Goal: Task Accomplishment & Management: Use online tool/utility

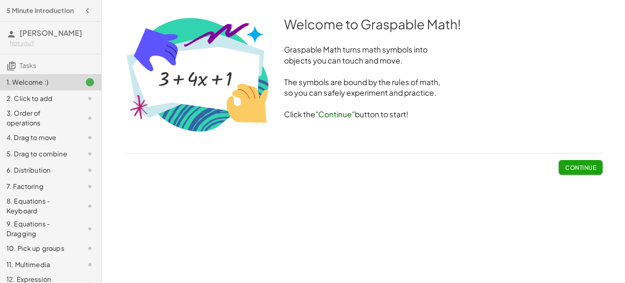
click at [575, 172] on button "Continue" at bounding box center [581, 167] width 44 height 15
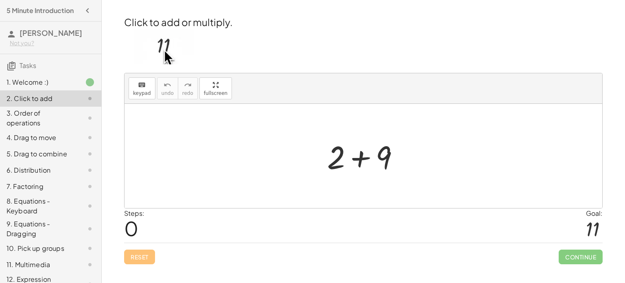
click at [77, 120] on div at bounding box center [83, 118] width 23 height 10
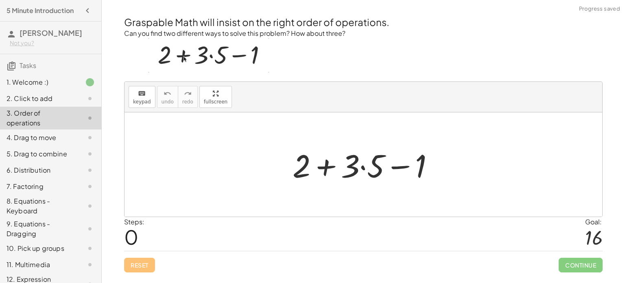
click at [81, 103] on div "2. Click to add" at bounding box center [50, 98] width 101 height 16
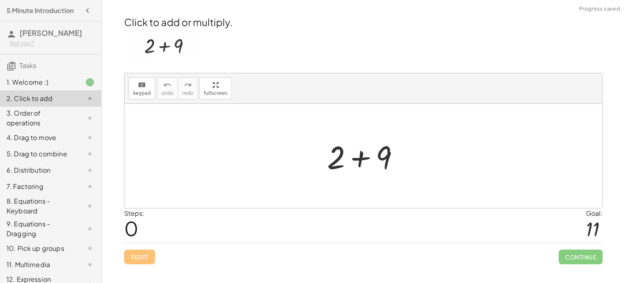
click at [87, 12] on icon "button" at bounding box center [88, 11] width 10 height 10
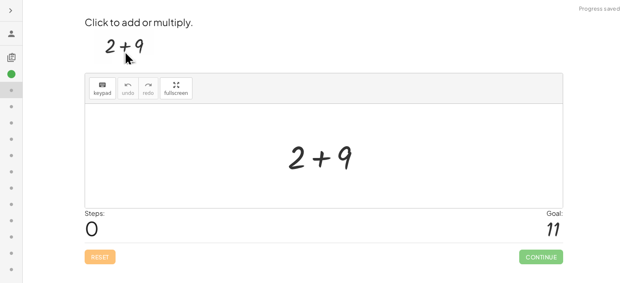
click at [11, 9] on icon "button" at bounding box center [11, 11] width 10 height 10
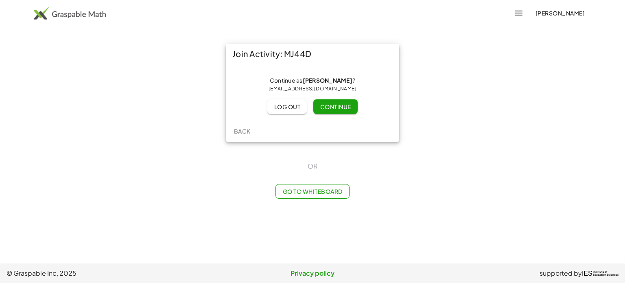
click at [336, 109] on span "Continue" at bounding box center [335, 106] width 31 height 7
click at [124, 121] on div "Join Activity: MJ44D Continue as [PERSON_NAME] ? [EMAIL_ADDRESS][DOMAIN_NAME] L…" at bounding box center [312, 92] width 489 height 107
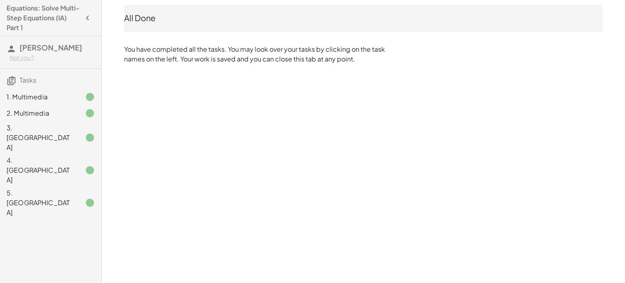
click at [165, 84] on div "Equations: Solve Multi-Step Equations (IA) Part 1 [PERSON_NAME] Not you? Tasks …" at bounding box center [312, 141] width 625 height 283
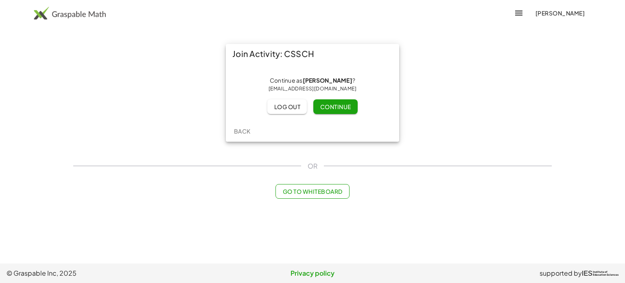
click at [330, 192] on span "Go to Whiteboard" at bounding box center [313, 191] width 60 height 7
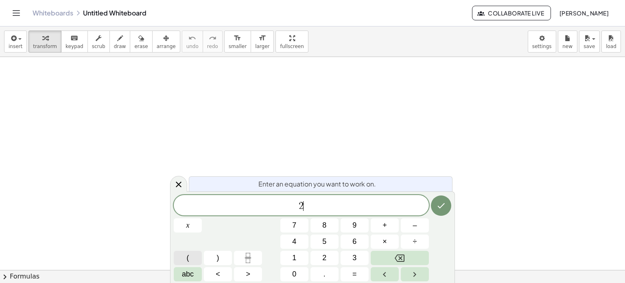
click at [195, 258] on button "(" at bounding box center [188, 258] width 28 height 14
click at [278, 207] on var "x" at bounding box center [276, 204] width 4 height 11
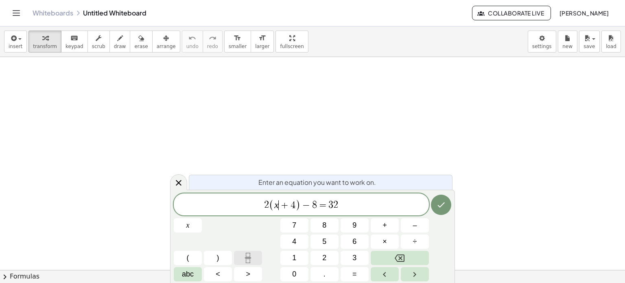
click at [250, 254] on icon "Fraction" at bounding box center [248, 255] width 4 height 4
click at [248, 249] on div "2 x + ​ 4 − 8 = 3 2 x 7 8 9 + – 4 5 6 × ÷ ( ) 1 2 3 abc < > 0 . =" at bounding box center [313, 238] width 278 height 86
click at [278, 203] on span "2 x + 4 − 8 = 3 2" at bounding box center [301, 205] width 255 height 11
drag, startPoint x: 296, startPoint y: 206, endPoint x: 269, endPoint y: 206, distance: 26.5
click at [269, 206] on span "2 x + 4 − 8 = 3 2" at bounding box center [301, 205] width 255 height 11
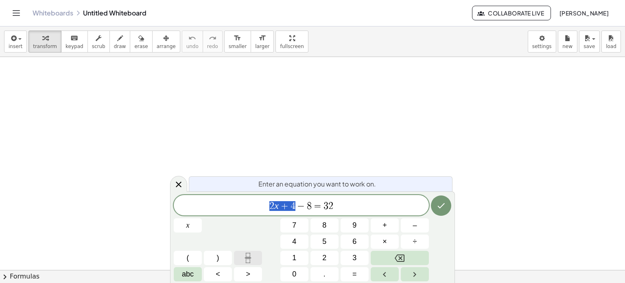
click at [239, 258] on button "Fraction" at bounding box center [248, 258] width 28 height 14
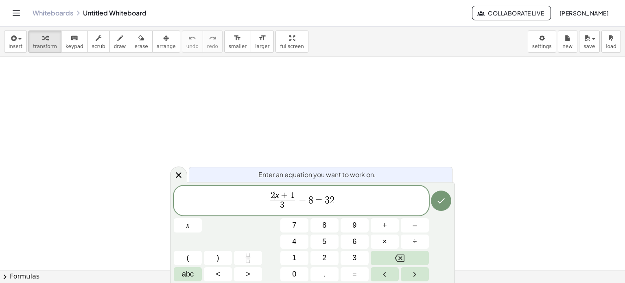
click at [276, 194] on var "x" at bounding box center [277, 195] width 4 height 10
click at [296, 193] on span ")" at bounding box center [296, 194] width 4 height 11
click at [359, 197] on span "2 ( x + 4 ) ​ 3 ​ − 8 = 3 2" at bounding box center [301, 199] width 255 height 23
click at [443, 196] on icon "Done" at bounding box center [441, 200] width 10 height 10
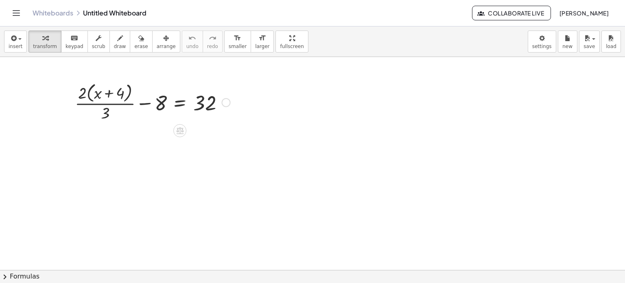
click at [108, 112] on div at bounding box center [153, 101] width 164 height 43
click at [103, 114] on div at bounding box center [153, 101] width 164 height 43
click at [110, 116] on div at bounding box center [153, 101] width 164 height 43
click at [106, 113] on div at bounding box center [153, 101] width 164 height 43
click at [107, 113] on div at bounding box center [153, 101] width 164 height 43
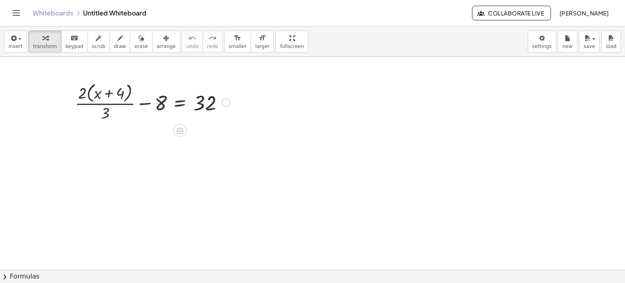
click at [107, 113] on div at bounding box center [153, 101] width 164 height 43
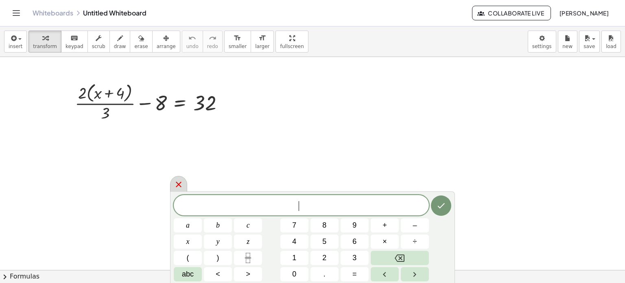
click at [180, 181] on icon at bounding box center [179, 185] width 10 height 10
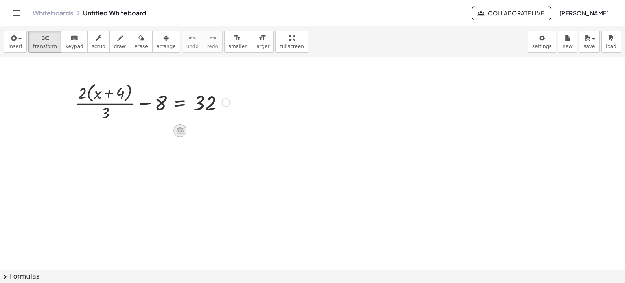
click at [178, 131] on icon at bounding box center [179, 130] width 7 height 7
click at [177, 134] on span "×" at bounding box center [179, 131] width 5 height 12
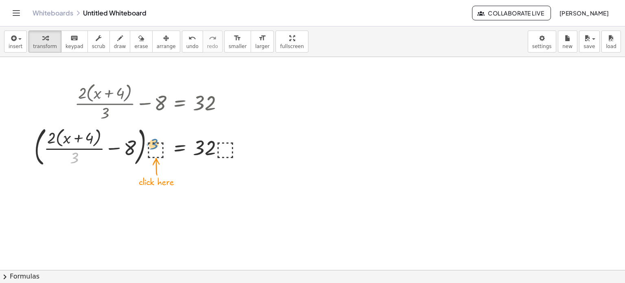
drag, startPoint x: 75, startPoint y: 158, endPoint x: 157, endPoint y: 144, distance: 83.1
click at [157, 144] on div at bounding box center [142, 146] width 224 height 46
click at [158, 148] on div at bounding box center [142, 146] width 224 height 46
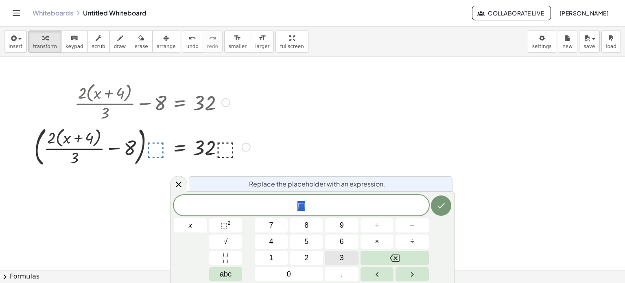
click at [335, 251] on button "3" at bounding box center [341, 258] width 33 height 14
click at [443, 211] on button "Done" at bounding box center [441, 205] width 20 height 20
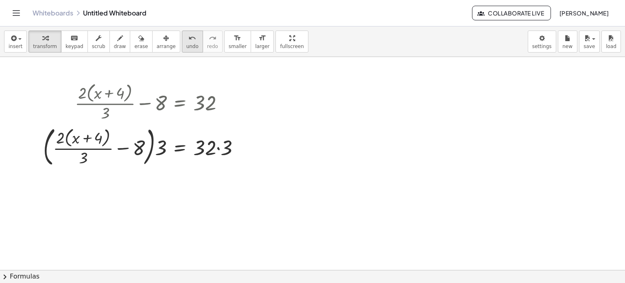
click at [186, 38] on div "undo" at bounding box center [192, 38] width 12 height 10
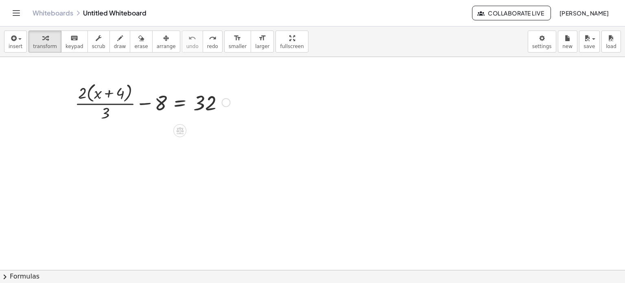
click at [109, 112] on div at bounding box center [153, 101] width 164 height 43
drag, startPoint x: 109, startPoint y: 112, endPoint x: 146, endPoint y: 105, distance: 37.8
click at [146, 105] on div at bounding box center [153, 101] width 164 height 43
click at [103, 116] on div at bounding box center [153, 101] width 164 height 43
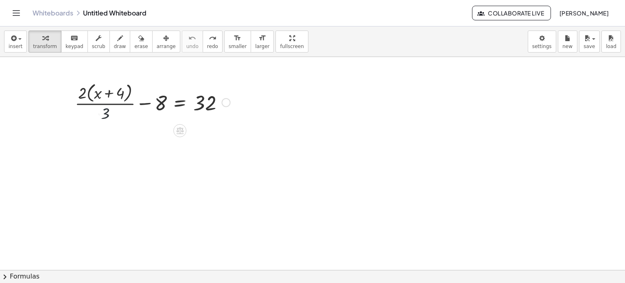
click at [103, 116] on div at bounding box center [153, 101] width 164 height 43
click at [150, 102] on div at bounding box center [153, 101] width 164 height 43
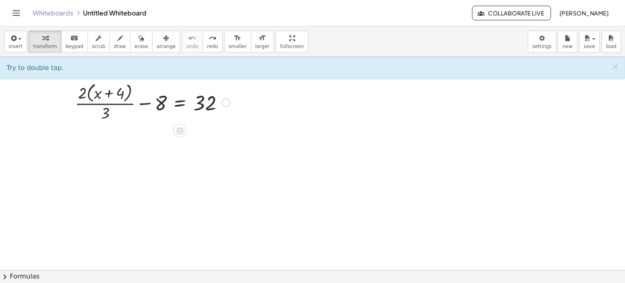
click at [145, 105] on div at bounding box center [153, 101] width 164 height 43
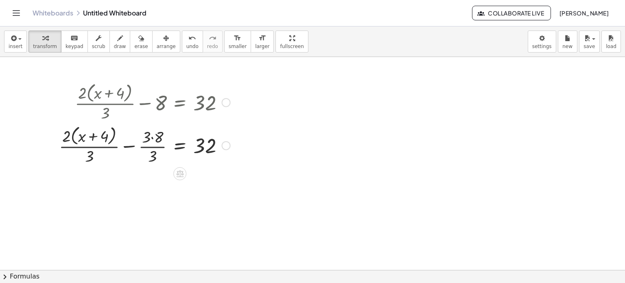
click at [145, 140] on div at bounding box center [145, 144] width 180 height 43
click at [129, 149] on div at bounding box center [145, 144] width 180 height 43
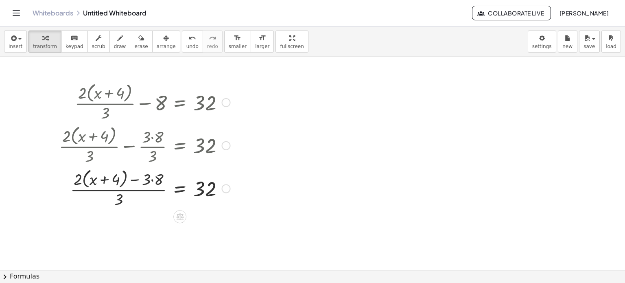
click at [120, 180] on div at bounding box center [145, 187] width 180 height 43
click at [186, 46] on span "undo" at bounding box center [192, 47] width 12 height 6
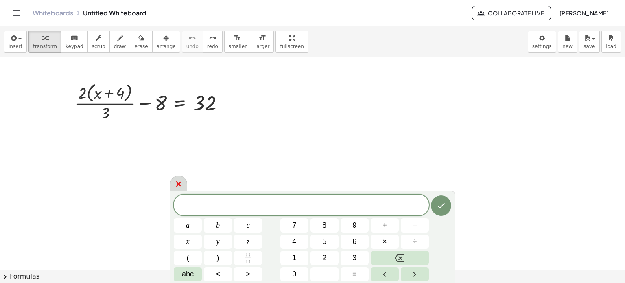
click at [179, 186] on icon at bounding box center [179, 184] width 10 height 10
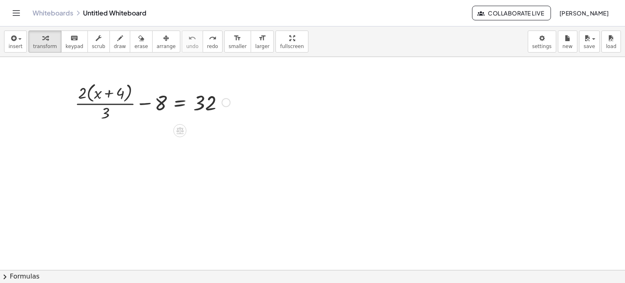
click at [108, 114] on div at bounding box center [153, 101] width 164 height 43
click at [98, 96] on div at bounding box center [153, 101] width 164 height 43
click at [108, 92] on div at bounding box center [153, 101] width 164 height 43
click at [84, 93] on div at bounding box center [153, 101] width 164 height 43
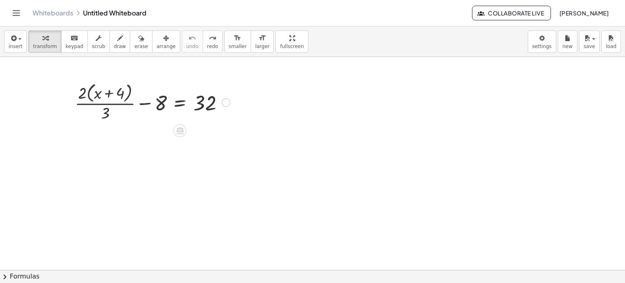
click at [84, 93] on div at bounding box center [153, 101] width 164 height 43
click at [104, 114] on div at bounding box center [153, 101] width 164 height 43
drag, startPoint x: 104, startPoint y: 114, endPoint x: 132, endPoint y: 95, distance: 33.8
click at [132, 95] on div at bounding box center [153, 101] width 164 height 43
drag, startPoint x: 104, startPoint y: 112, endPoint x: 132, endPoint y: 83, distance: 40.3
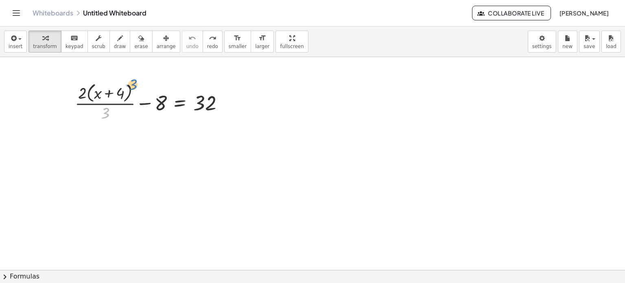
click at [132, 83] on div at bounding box center [153, 101] width 164 height 43
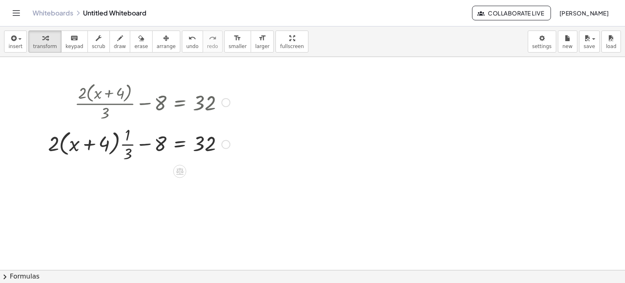
click at [124, 148] on div at bounding box center [139, 143] width 190 height 41
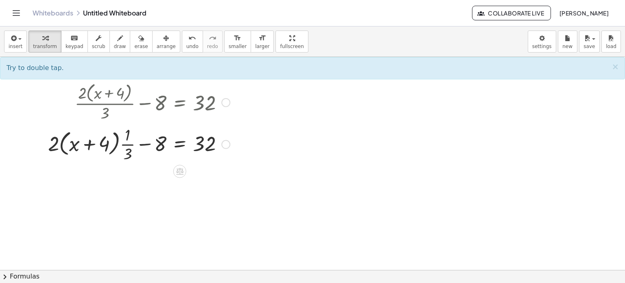
click at [116, 146] on div at bounding box center [139, 143] width 190 height 41
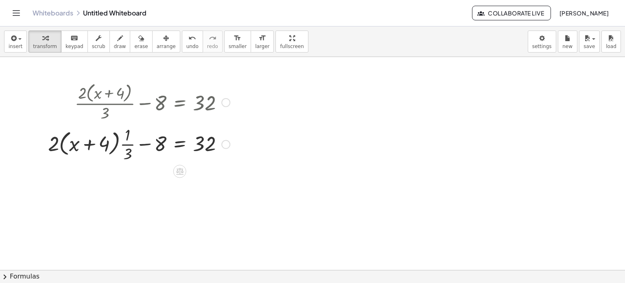
click at [126, 145] on div at bounding box center [139, 143] width 190 height 41
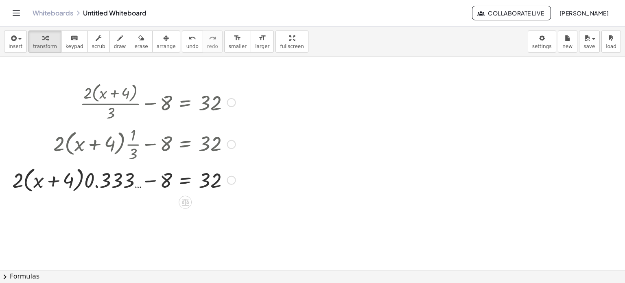
click at [101, 189] on div at bounding box center [124, 179] width 232 height 31
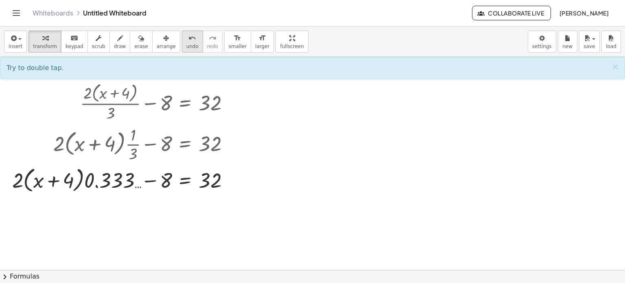
click at [188, 35] on icon "undo" at bounding box center [192, 38] width 8 height 10
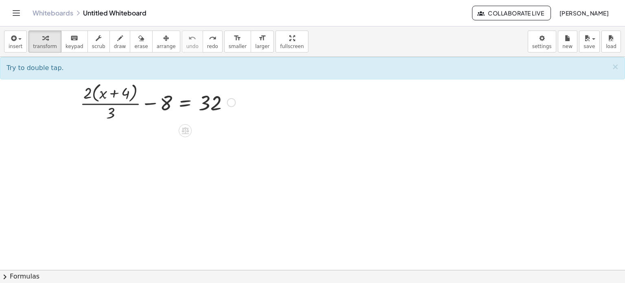
click at [185, 108] on div at bounding box center [158, 101] width 164 height 43
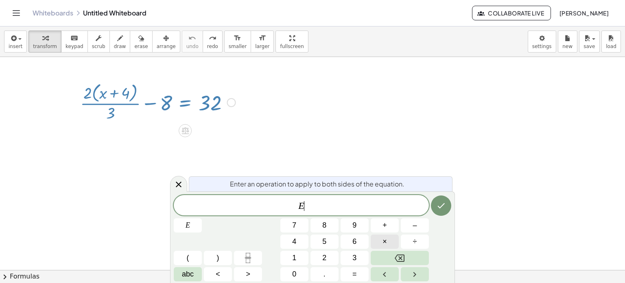
click at [394, 247] on button "×" at bounding box center [385, 241] width 28 height 14
click at [350, 259] on button "3" at bounding box center [355, 258] width 28 height 14
click at [445, 210] on icon "Done" at bounding box center [441, 206] width 10 height 10
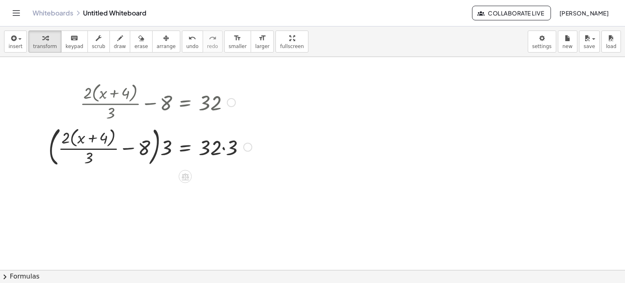
click at [222, 148] on div at bounding box center [150, 146] width 212 height 46
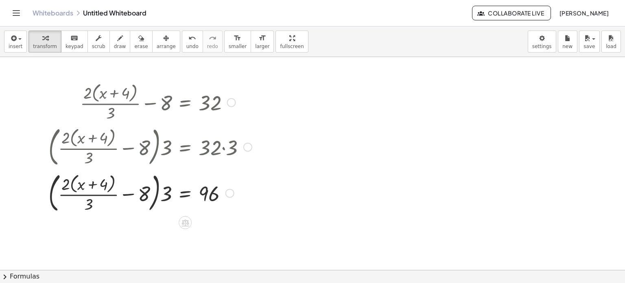
click at [129, 193] on div at bounding box center [150, 192] width 212 height 46
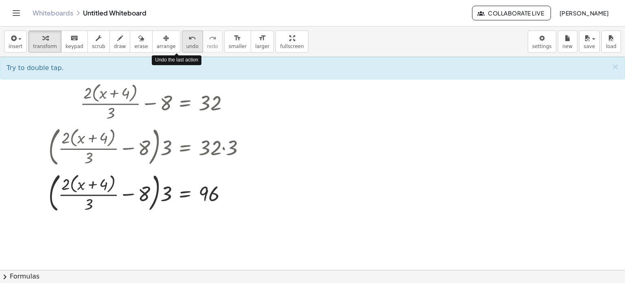
click at [182, 44] on button "undo undo" at bounding box center [192, 42] width 21 height 22
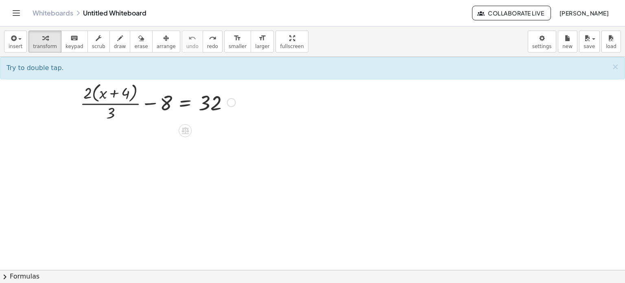
click at [186, 107] on div at bounding box center [158, 101] width 164 height 43
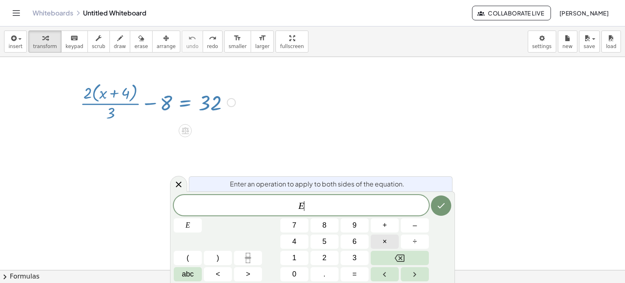
click at [385, 239] on span "×" at bounding box center [385, 241] width 4 height 11
click at [353, 255] on span "3" at bounding box center [355, 257] width 4 height 11
click at [436, 202] on icon "Done" at bounding box center [441, 206] width 10 height 10
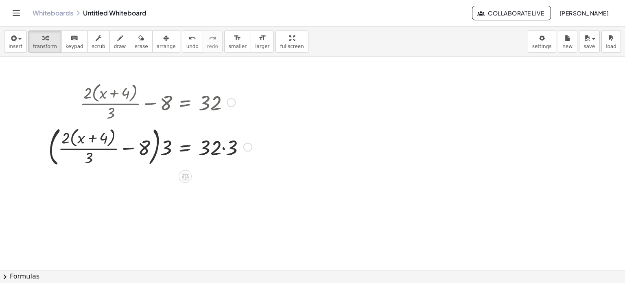
click at [184, 176] on icon at bounding box center [185, 176] width 7 height 7
click at [186, 180] on span "×" at bounding box center [185, 177] width 5 height 12
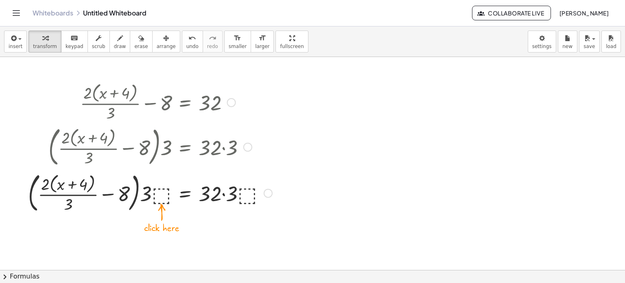
click at [162, 197] on div at bounding box center [150, 192] width 252 height 46
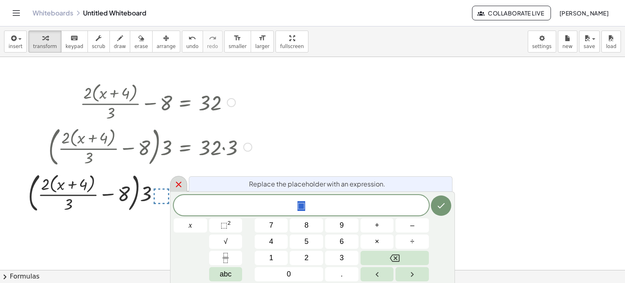
click at [180, 185] on icon at bounding box center [179, 185] width 10 height 10
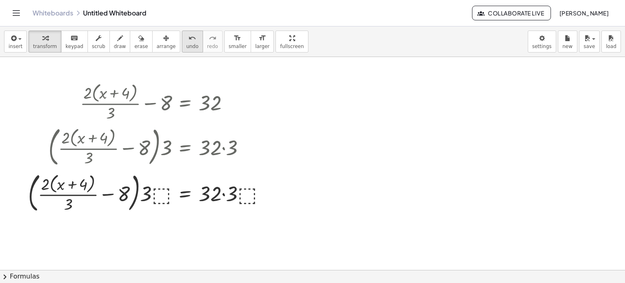
click at [186, 41] on div "undo" at bounding box center [192, 38] width 12 height 10
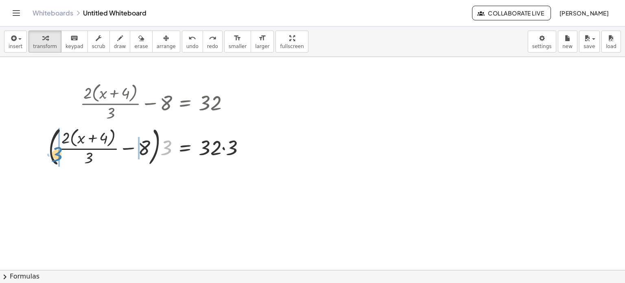
drag, startPoint x: 166, startPoint y: 147, endPoint x: 58, endPoint y: 154, distance: 108.5
click at [58, 154] on div at bounding box center [150, 146] width 212 height 46
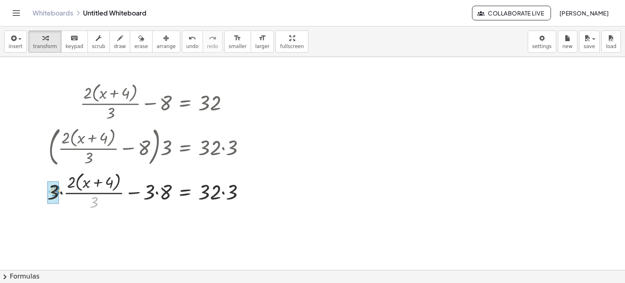
drag, startPoint x: 96, startPoint y: 204, endPoint x: 56, endPoint y: 193, distance: 41.7
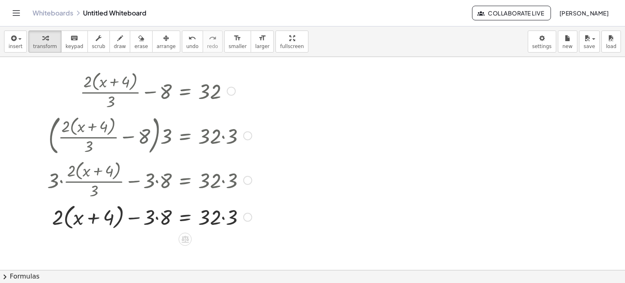
scroll to position [11, 0]
click at [162, 215] on div at bounding box center [149, 216] width 213 height 31
click at [185, 91] on div "+ · 2 · ( + x + 4 ) · 3 − 8 = 32 · ( + · 2 · ( + x + 4 ) · 3 − 8 ) · 3 = · 32 ·…" at bounding box center [185, 91] width 0 height 0
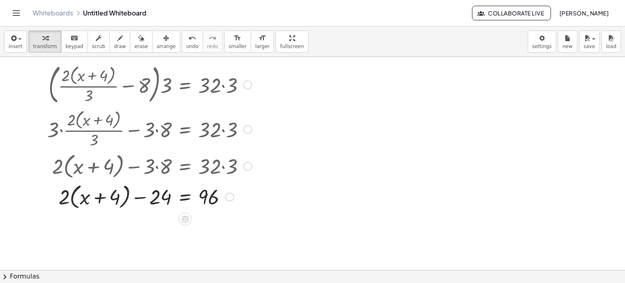
scroll to position [65, 0]
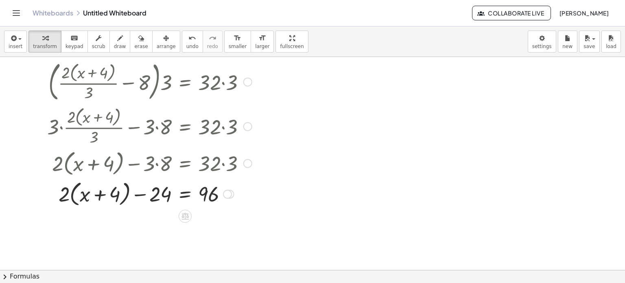
click at [100, 191] on div at bounding box center [149, 193] width 213 height 31
click at [136, 194] on div at bounding box center [149, 193] width 213 height 31
drag, startPoint x: 87, startPoint y: 197, endPoint x: 68, endPoint y: 195, distance: 19.2
click at [68, 195] on div at bounding box center [149, 193] width 213 height 31
drag, startPoint x: 84, startPoint y: 195, endPoint x: 68, endPoint y: 195, distance: 16.7
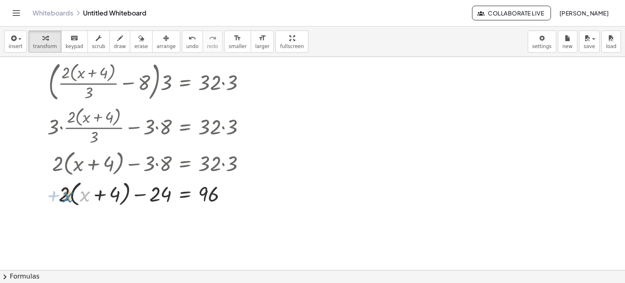
click at [68, 195] on div at bounding box center [149, 193] width 213 height 31
drag, startPoint x: 84, startPoint y: 196, endPoint x: 61, endPoint y: 192, distance: 22.8
click at [61, 192] on div at bounding box center [149, 193] width 213 height 31
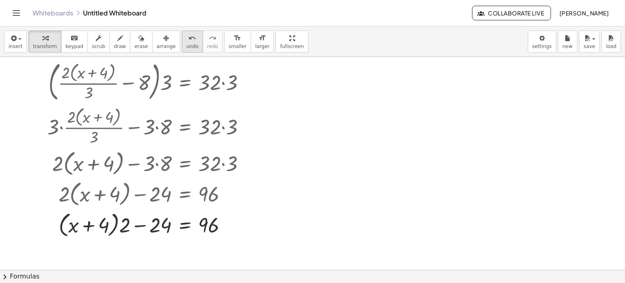
click at [182, 42] on button "undo undo" at bounding box center [192, 42] width 21 height 22
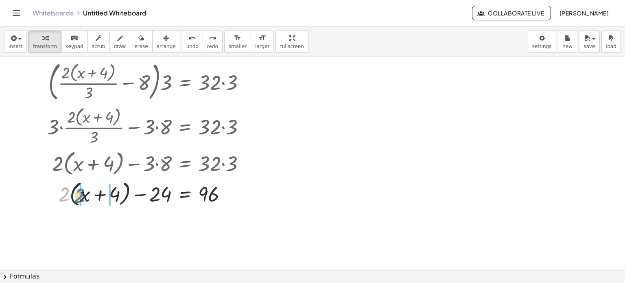
drag, startPoint x: 64, startPoint y: 197, endPoint x: 81, endPoint y: 197, distance: 16.7
click at [81, 197] on div at bounding box center [149, 193] width 213 height 31
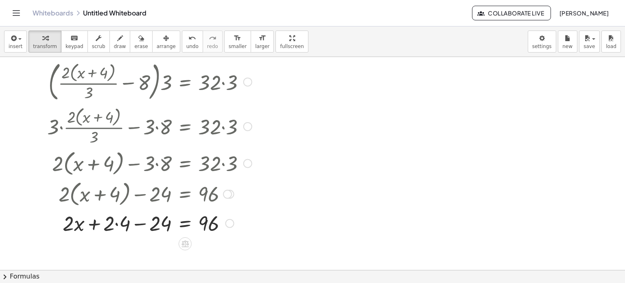
click at [114, 222] on div at bounding box center [149, 223] width 213 height 28
click at [118, 225] on div at bounding box center [149, 223] width 213 height 28
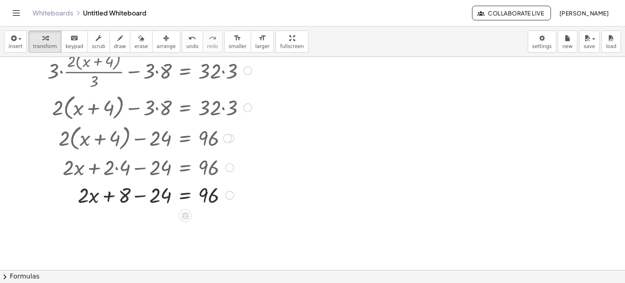
scroll to position [122, 0]
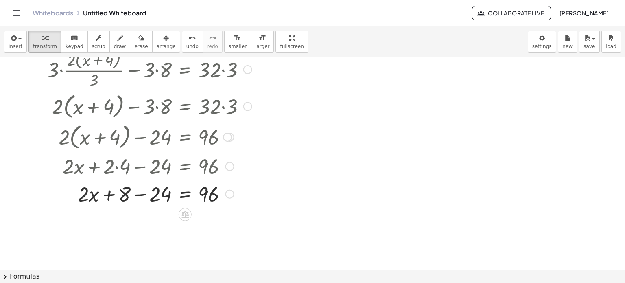
click at [139, 195] on div at bounding box center [149, 194] width 213 height 28
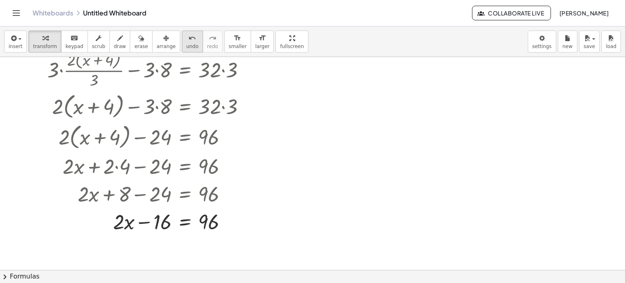
click at [188, 42] on icon "undo" at bounding box center [192, 38] width 8 height 10
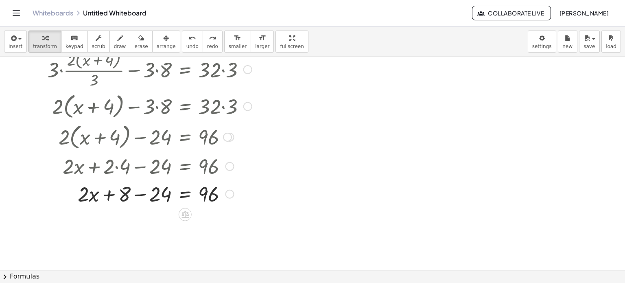
click at [107, 194] on div at bounding box center [132, 194] width 248 height 28
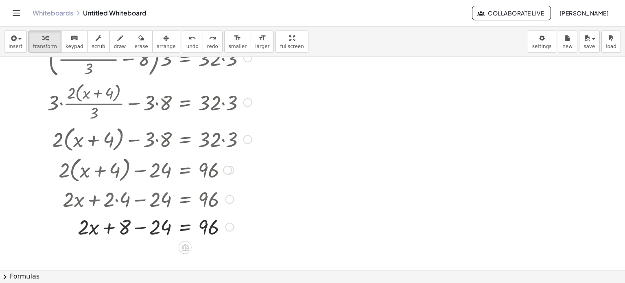
scroll to position [90, 0]
click at [139, 227] on div at bounding box center [132, 226] width 248 height 28
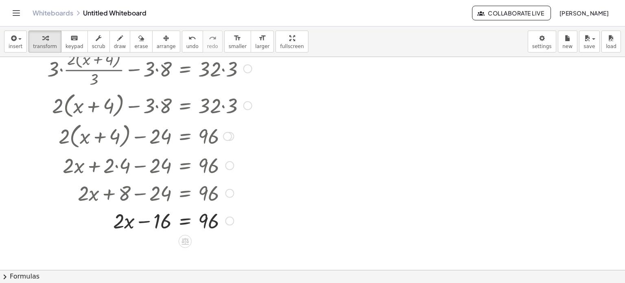
scroll to position [127, 0]
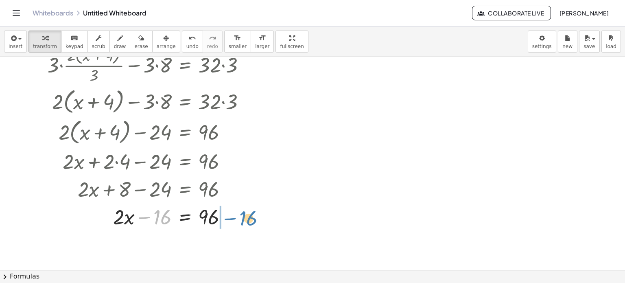
drag, startPoint x: 158, startPoint y: 219, endPoint x: 244, endPoint y: 220, distance: 85.9
click at [244, 220] on div at bounding box center [149, 216] width 213 height 28
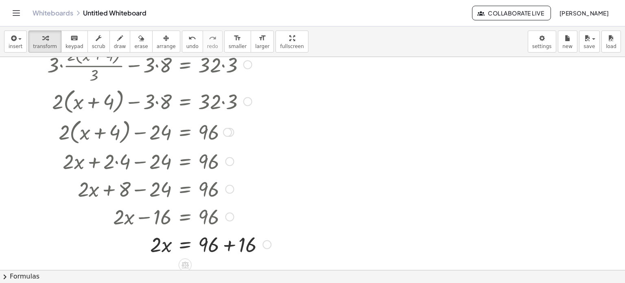
click at [229, 248] on div at bounding box center [159, 244] width 232 height 28
click at [187, 241] on div at bounding box center [149, 244] width 213 height 28
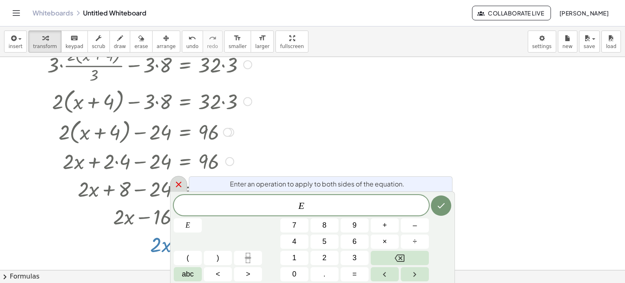
click at [185, 188] on div at bounding box center [178, 184] width 17 height 16
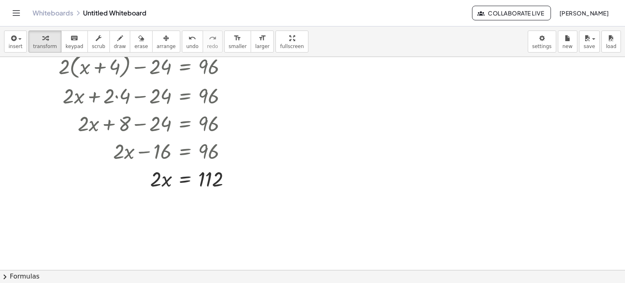
scroll to position [194, 0]
drag, startPoint x: 164, startPoint y: 181, endPoint x: 227, endPoint y: 183, distance: 63.1
click at [227, 183] on div at bounding box center [149, 177] width 213 height 28
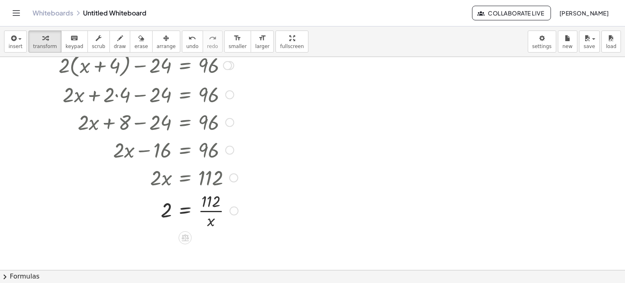
click at [215, 176] on div at bounding box center [144, 177] width 223 height 28
click at [213, 207] on div at bounding box center [149, 211] width 213 height 41
click at [186, 44] on span "undo" at bounding box center [192, 47] width 12 height 6
click at [160, 179] on div at bounding box center [144, 177] width 223 height 28
drag, startPoint x: 163, startPoint y: 182, endPoint x: 142, endPoint y: 178, distance: 21.2
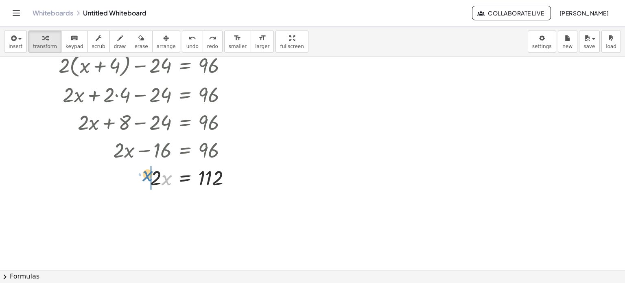
click at [142, 178] on div at bounding box center [144, 177] width 223 height 28
drag, startPoint x: 214, startPoint y: 171, endPoint x: 207, endPoint y: 173, distance: 7.0
click at [207, 173] on div at bounding box center [144, 177] width 223 height 28
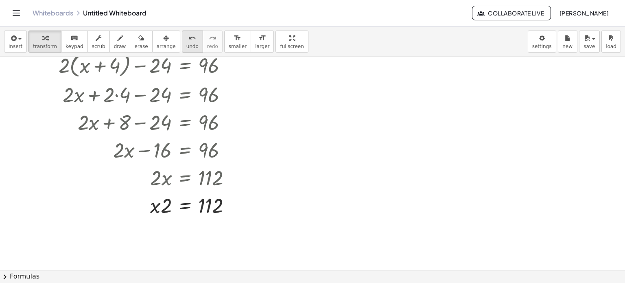
click at [186, 42] on div "undo" at bounding box center [192, 38] width 12 height 10
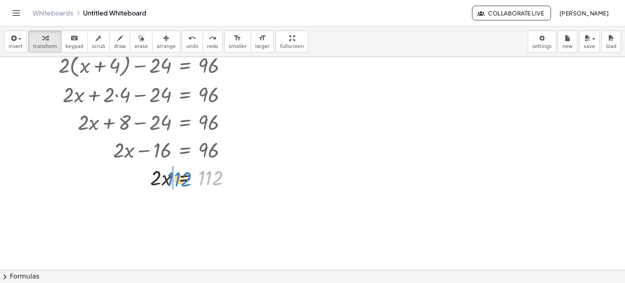
drag, startPoint x: 202, startPoint y: 177, endPoint x: 170, endPoint y: 178, distance: 32.2
click at [170, 178] on div at bounding box center [144, 177] width 223 height 28
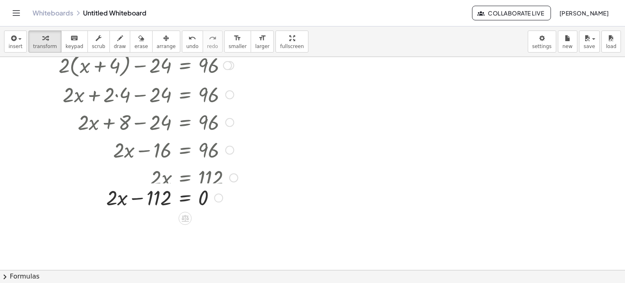
click at [138, 182] on div at bounding box center [180, 177] width 184 height 28
click at [142, 207] on div at bounding box center [149, 205] width 213 height 28
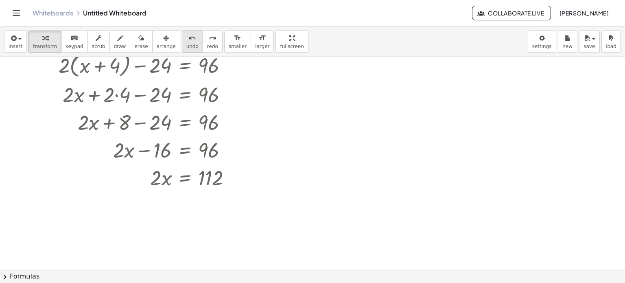
click at [188, 39] on icon "undo" at bounding box center [192, 38] width 8 height 10
drag, startPoint x: 163, startPoint y: 178, endPoint x: 210, endPoint y: 193, distance: 50.0
click at [210, 210] on div at bounding box center [149, 211] width 213 height 41
drag, startPoint x: 210, startPoint y: 221, endPoint x: 167, endPoint y: 213, distance: 43.9
click at [167, 213] on div at bounding box center [149, 211] width 213 height 41
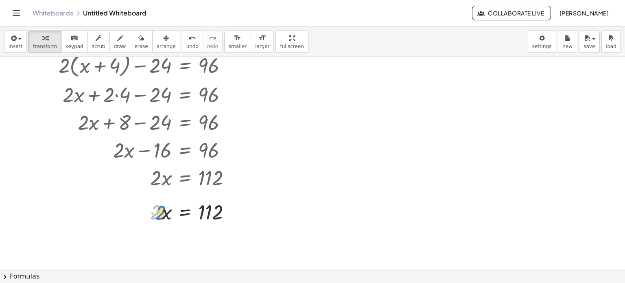
drag, startPoint x: 155, startPoint y: 213, endPoint x: 145, endPoint y: 210, distance: 10.0
click at [145, 210] on div at bounding box center [149, 211] width 213 height 28
click at [186, 44] on span "undo" at bounding box center [192, 47] width 12 height 6
click at [188, 41] on icon "undo" at bounding box center [192, 38] width 8 height 10
drag, startPoint x: 157, startPoint y: 180, endPoint x: 220, endPoint y: 192, distance: 63.8
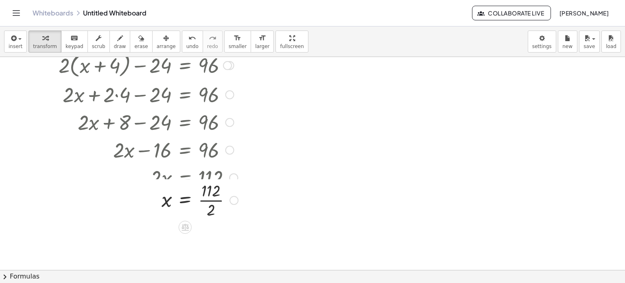
click at [213, 183] on div at bounding box center [143, 177] width 223 height 28
click at [213, 213] on div at bounding box center [149, 211] width 213 height 41
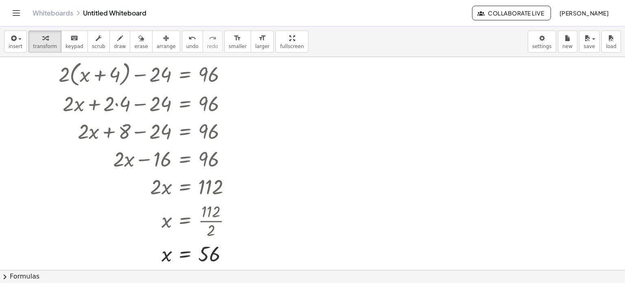
scroll to position [184, 0]
click at [588, 45] on span "save" at bounding box center [589, 47] width 11 height 6
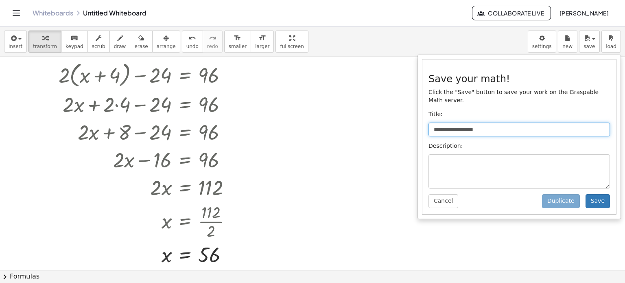
click at [512, 133] on input "**********" at bounding box center [520, 130] width 182 height 14
type input "***"
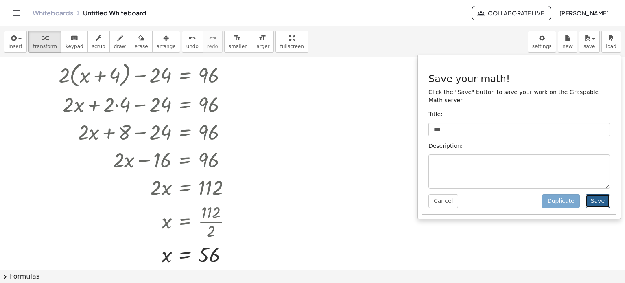
click at [605, 200] on button "Save" at bounding box center [598, 201] width 24 height 14
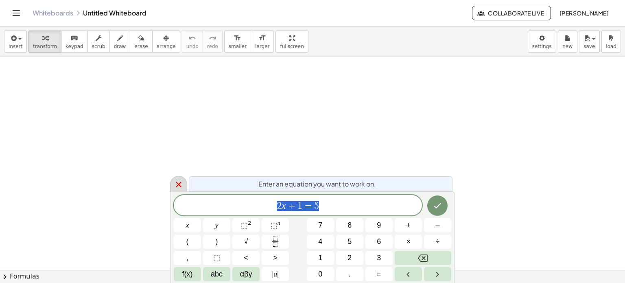
click at [182, 182] on icon at bounding box center [179, 185] width 10 height 10
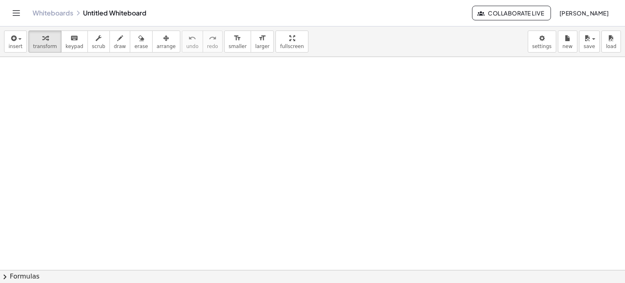
click at [595, 17] on button "[PERSON_NAME]" at bounding box center [584, 13] width 63 height 15
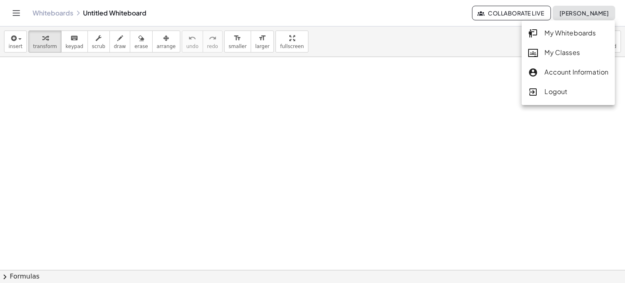
click at [565, 38] on div "My Whiteboards" at bounding box center [568, 33] width 80 height 11
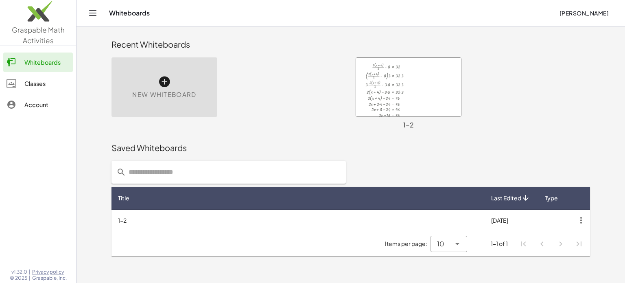
click at [503, 197] on span "Last Edited" at bounding box center [506, 198] width 30 height 9
click at [166, 96] on span "New Whiteboard" at bounding box center [164, 94] width 64 height 9
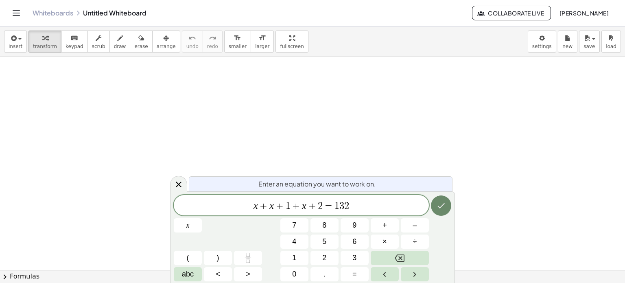
click at [438, 205] on icon "Done" at bounding box center [441, 206] width 10 height 10
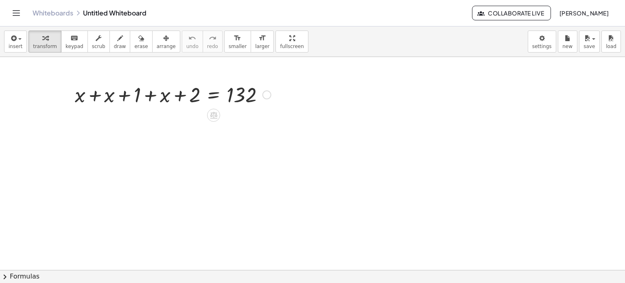
click at [92, 98] on div at bounding box center [173, 94] width 204 height 28
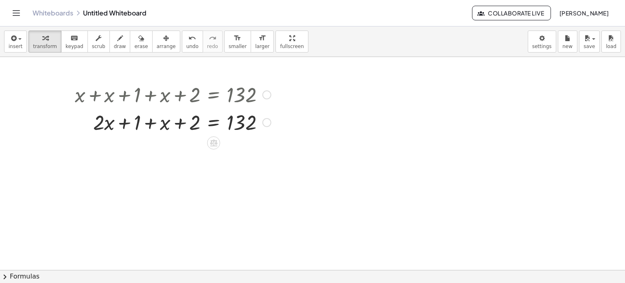
click at [150, 124] on div at bounding box center [173, 122] width 204 height 28
click at [181, 125] on div at bounding box center [173, 122] width 204 height 28
click at [129, 122] on div at bounding box center [173, 122] width 204 height 28
drag, startPoint x: 162, startPoint y: 123, endPoint x: 107, endPoint y: 115, distance: 55.4
click at [149, 123] on div at bounding box center [173, 122] width 204 height 28
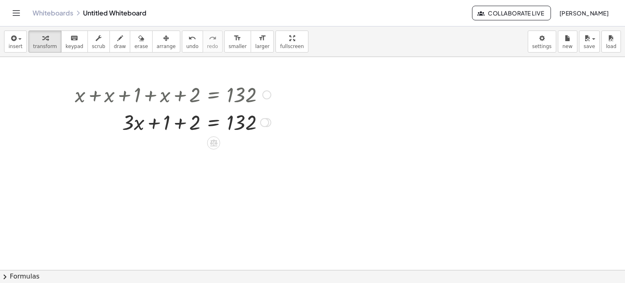
click at [180, 124] on div at bounding box center [173, 122] width 204 height 28
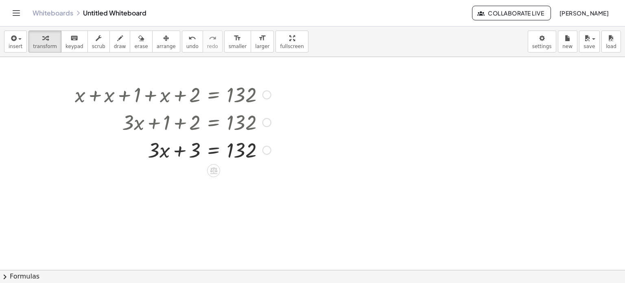
click at [180, 151] on div at bounding box center [173, 150] width 204 height 28
click at [197, 146] on div at bounding box center [173, 150] width 204 height 28
click at [209, 194] on div at bounding box center [312, 270] width 625 height 427
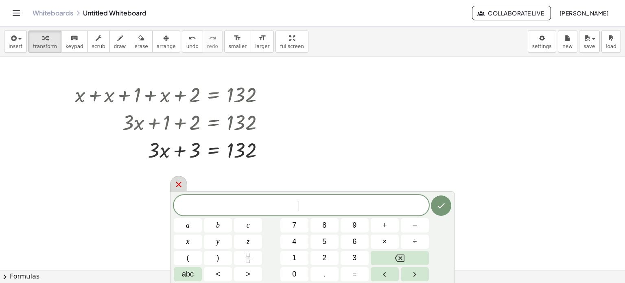
click at [180, 182] on icon at bounding box center [179, 185] width 10 height 10
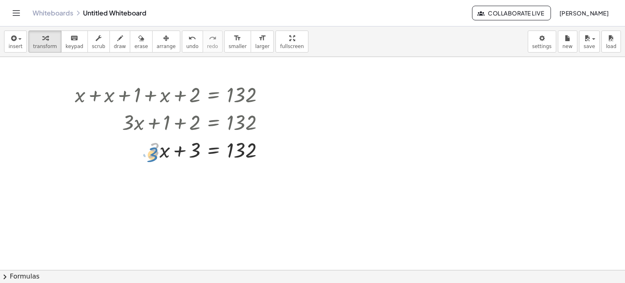
click at [150, 153] on div at bounding box center [173, 150] width 204 height 28
drag, startPoint x: 197, startPoint y: 147, endPoint x: 280, endPoint y: 148, distance: 82.6
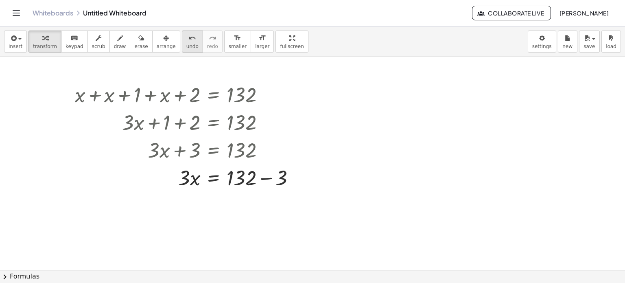
click at [186, 44] on span "undo" at bounding box center [192, 47] width 12 height 6
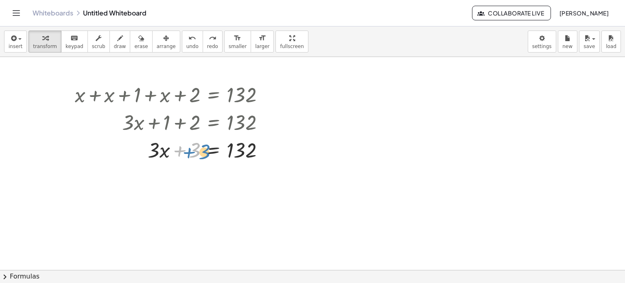
click at [192, 151] on div at bounding box center [173, 150] width 204 height 28
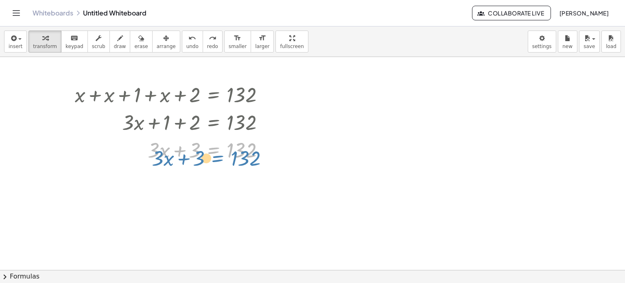
drag, startPoint x: 202, startPoint y: 151, endPoint x: 203, endPoint y: 156, distance: 5.0
click at [203, 156] on div at bounding box center [173, 150] width 204 height 28
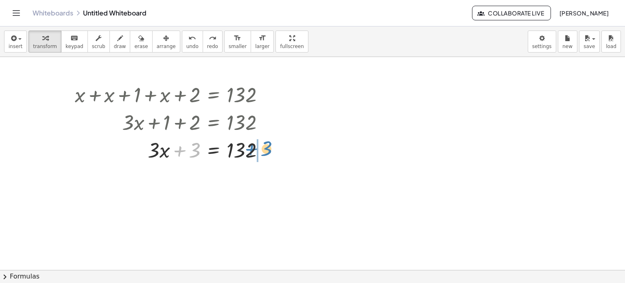
drag, startPoint x: 195, startPoint y: 148, endPoint x: 270, endPoint y: 148, distance: 74.5
click at [270, 148] on div at bounding box center [173, 150] width 204 height 28
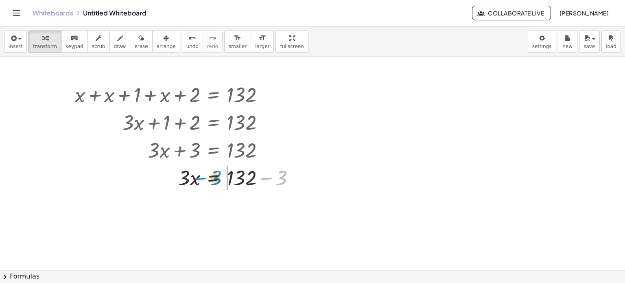
drag, startPoint x: 273, startPoint y: 175, endPoint x: 206, endPoint y: 175, distance: 66.4
click at [206, 175] on div at bounding box center [188, 177] width 235 height 28
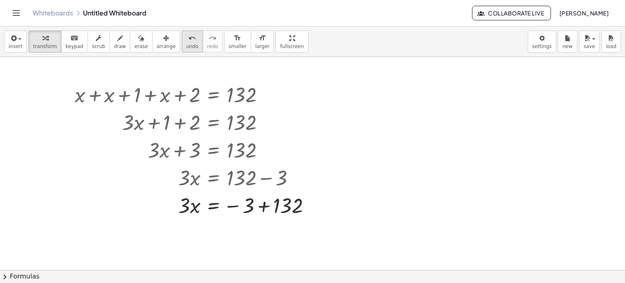
click at [188, 36] on icon "undo" at bounding box center [192, 38] width 8 height 10
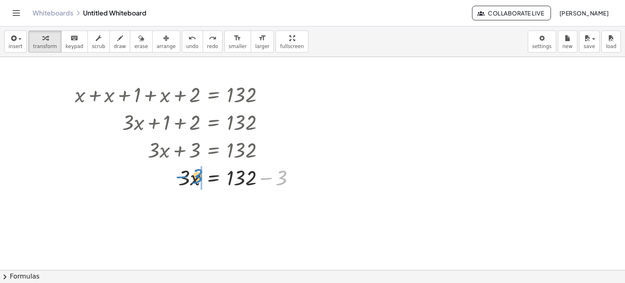
drag, startPoint x: 276, startPoint y: 173, endPoint x: 192, endPoint y: 172, distance: 83.5
click at [192, 172] on div at bounding box center [188, 177] width 235 height 28
click at [186, 48] on span "undo" at bounding box center [192, 47] width 12 height 6
drag, startPoint x: 269, startPoint y: 182, endPoint x: 156, endPoint y: 183, distance: 114.0
click at [156, 183] on div at bounding box center [188, 177] width 235 height 28
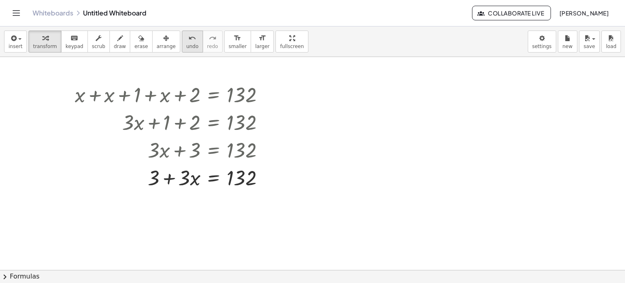
click at [186, 33] on div "undo" at bounding box center [192, 38] width 12 height 10
